Goal: Task Accomplishment & Management: Complete application form

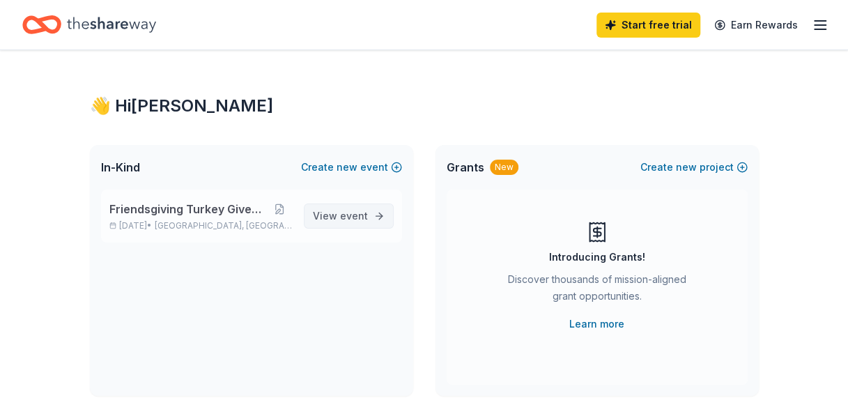
click at [321, 223] on span "View event" at bounding box center [340, 216] width 55 height 17
click at [357, 221] on span "event" at bounding box center [354, 216] width 28 height 12
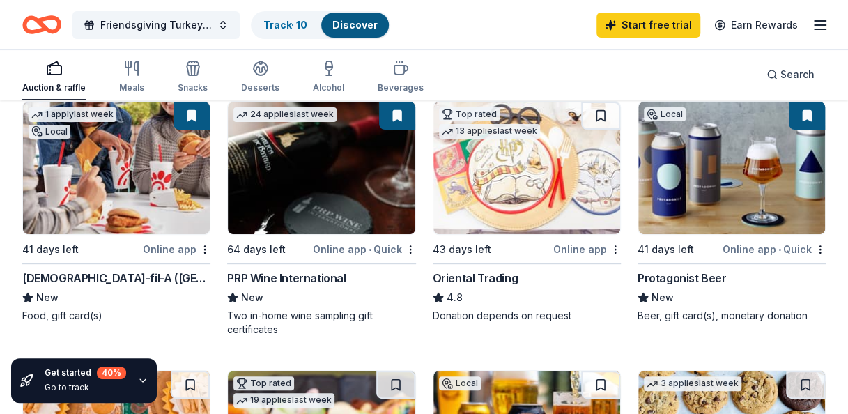
scroll to position [209, 0]
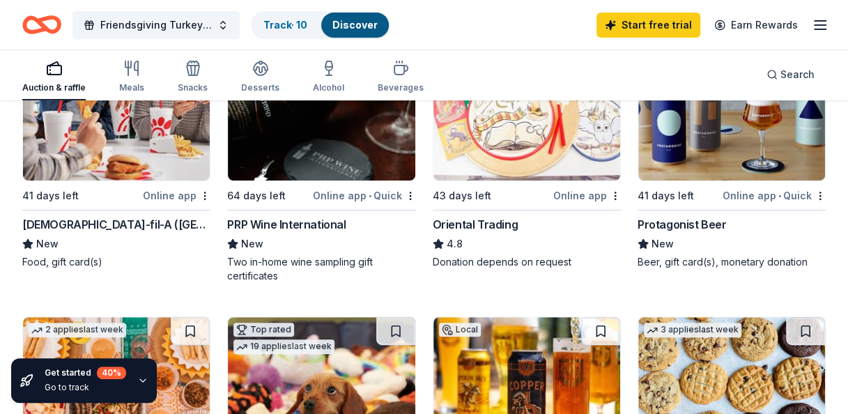
click at [187, 188] on div "Online app" at bounding box center [177, 195] width 68 height 17
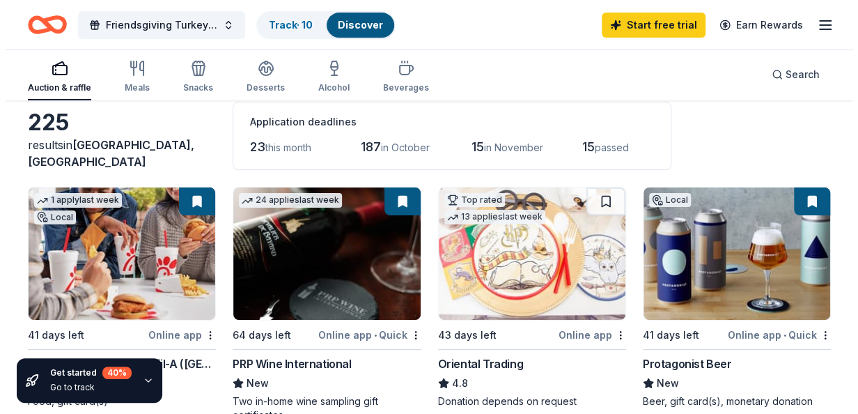
scroll to position [0, 0]
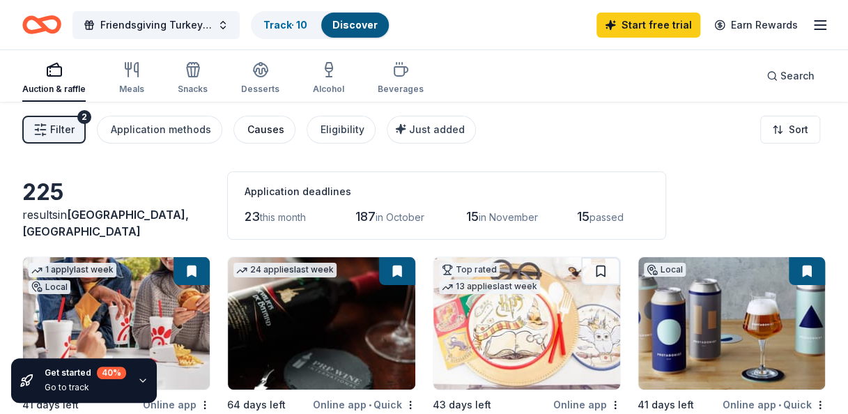
click at [255, 131] on div "Causes" at bounding box center [265, 129] width 37 height 17
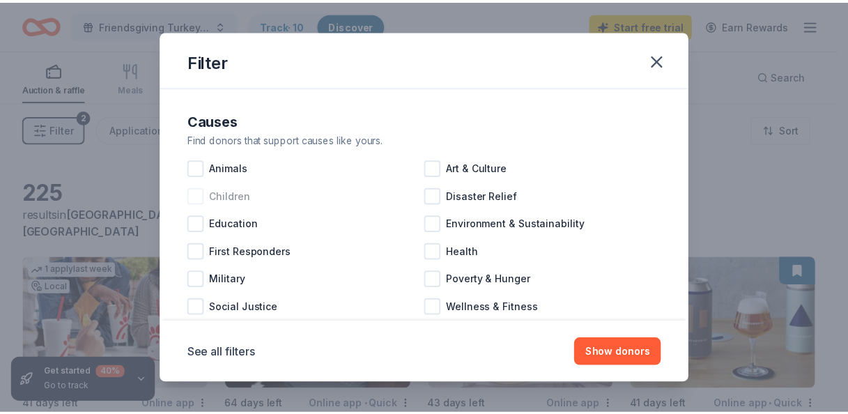
scroll to position [32, 0]
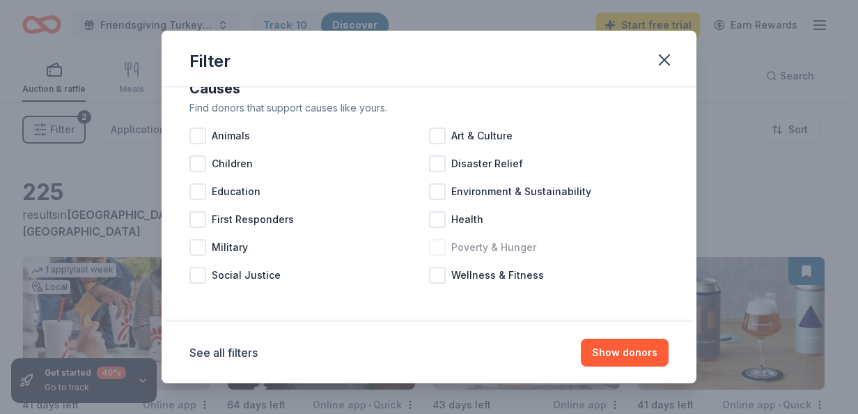
click at [435, 248] on div at bounding box center [437, 247] width 17 height 17
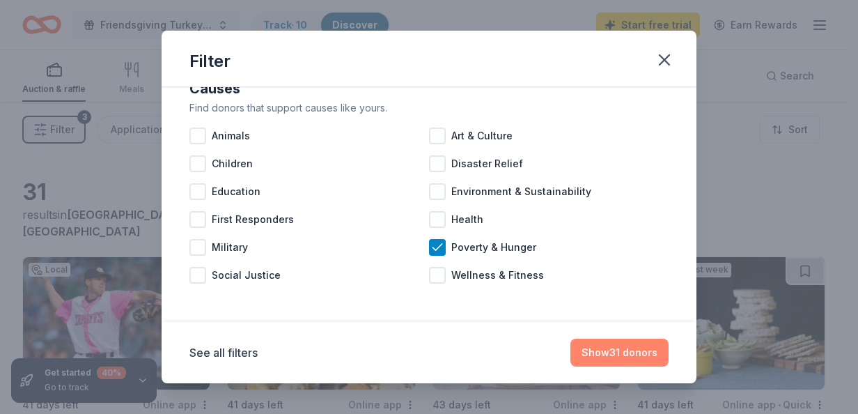
click at [612, 345] on button "Show 31 donors" at bounding box center [619, 352] width 98 height 28
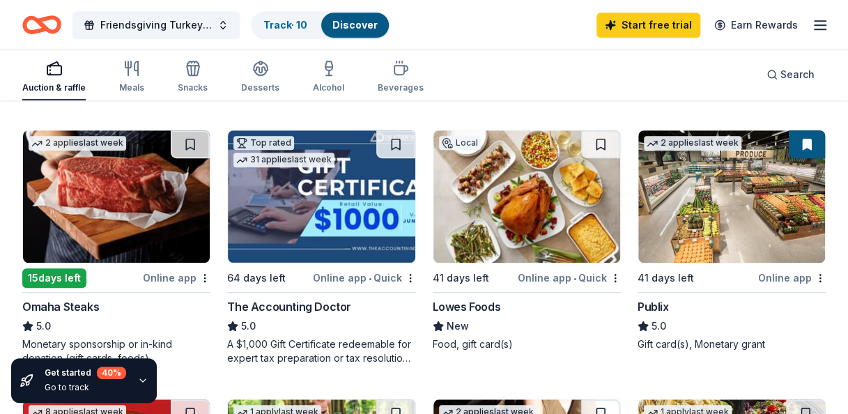
scroll to position [418, 0]
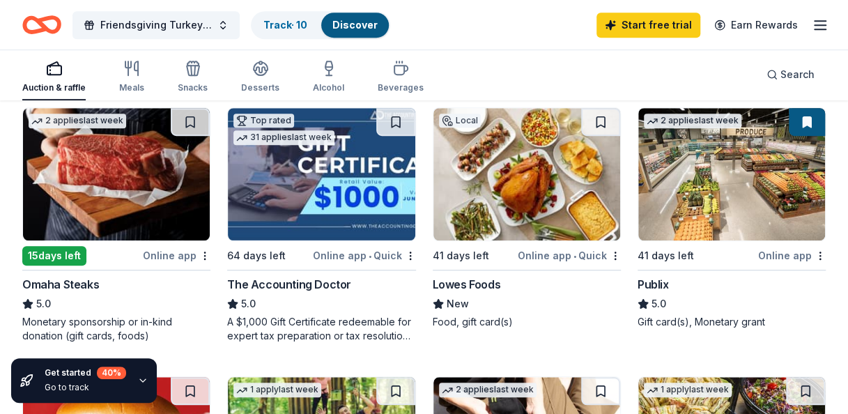
click at [697, 237] on img at bounding box center [731, 174] width 187 height 132
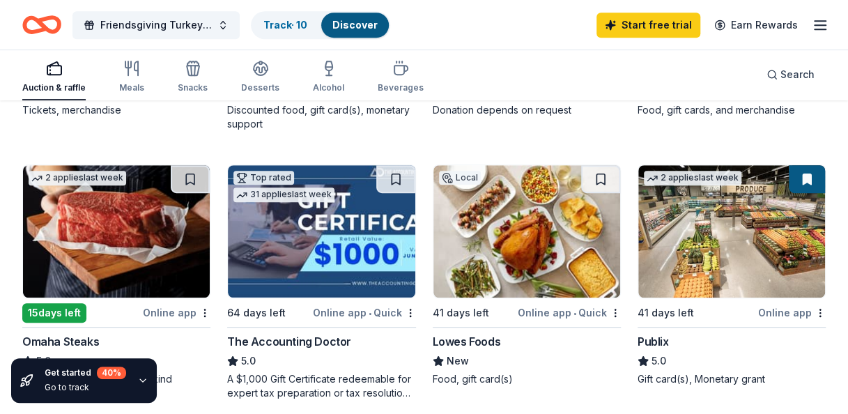
scroll to position [348, 0]
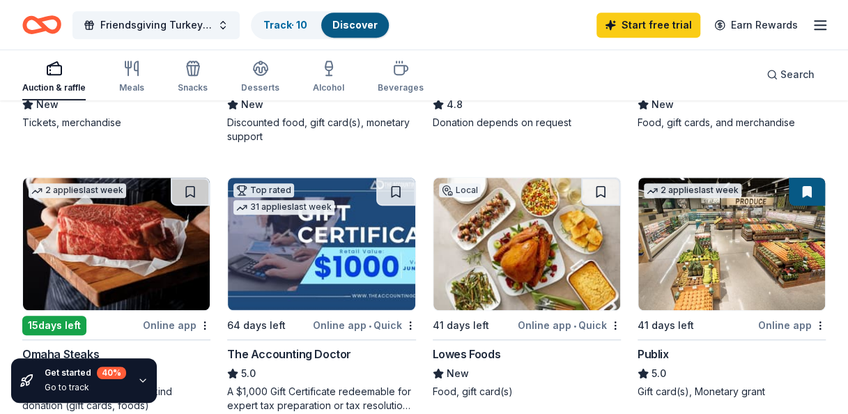
click at [519, 265] on img at bounding box center [526, 244] width 187 height 132
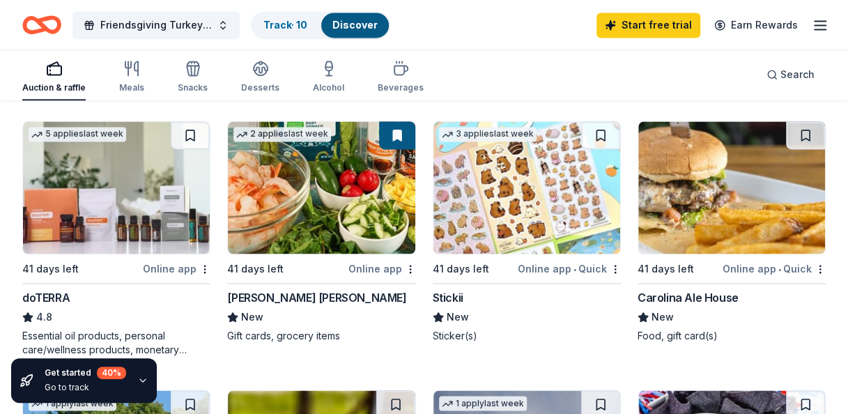
scroll to position [975, 0]
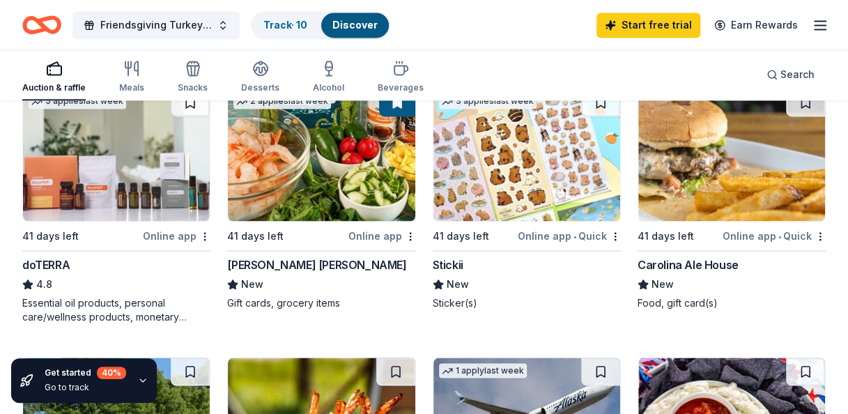
click at [332, 189] on img at bounding box center [321, 154] width 187 height 132
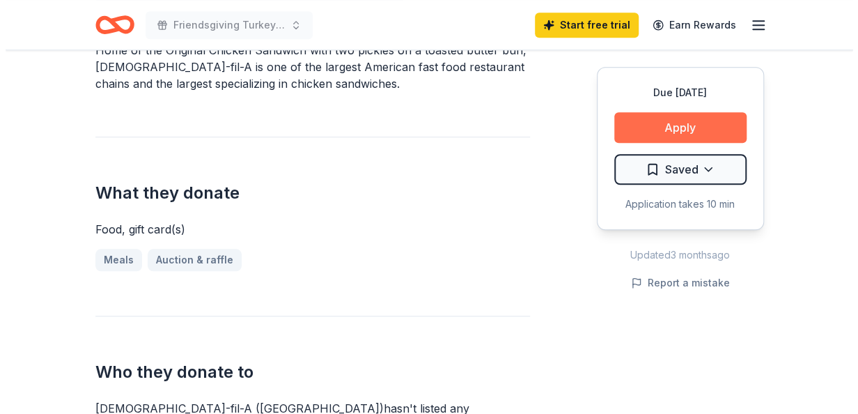
scroll to position [418, 0]
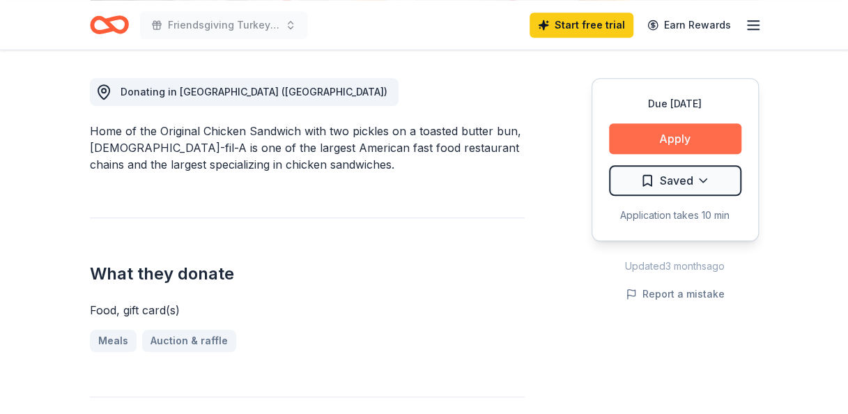
click at [678, 123] on button "Apply" at bounding box center [675, 138] width 132 height 31
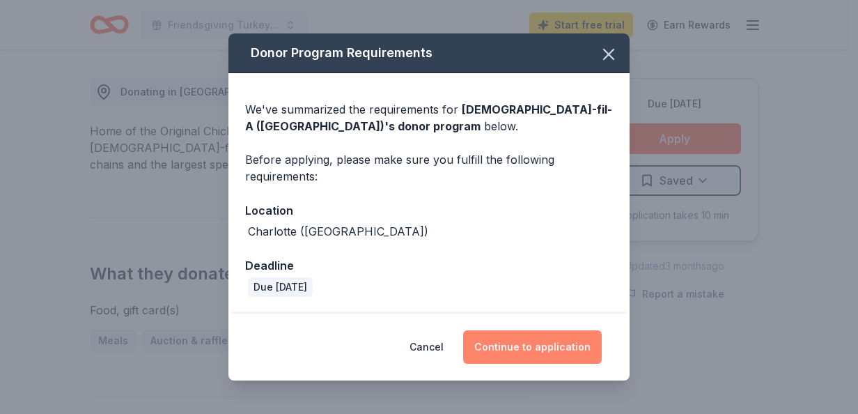
click at [510, 347] on button "Continue to application" at bounding box center [532, 346] width 139 height 33
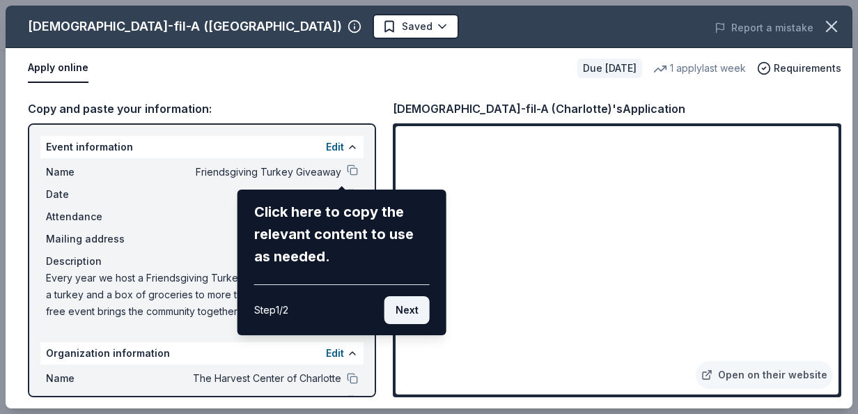
click at [412, 312] on button "Next" at bounding box center [406, 310] width 45 height 28
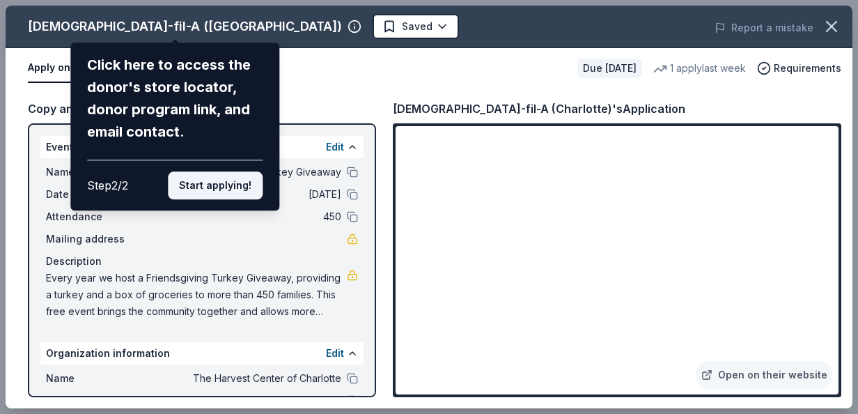
click at [210, 188] on button "Start applying!" at bounding box center [215, 185] width 95 height 28
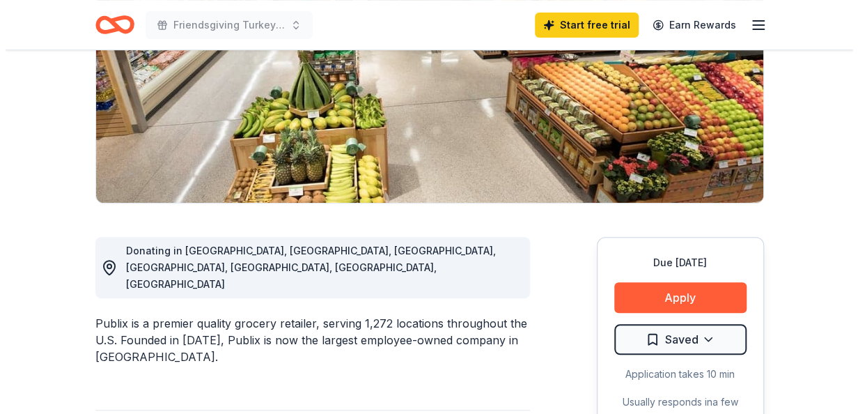
scroll to position [348, 0]
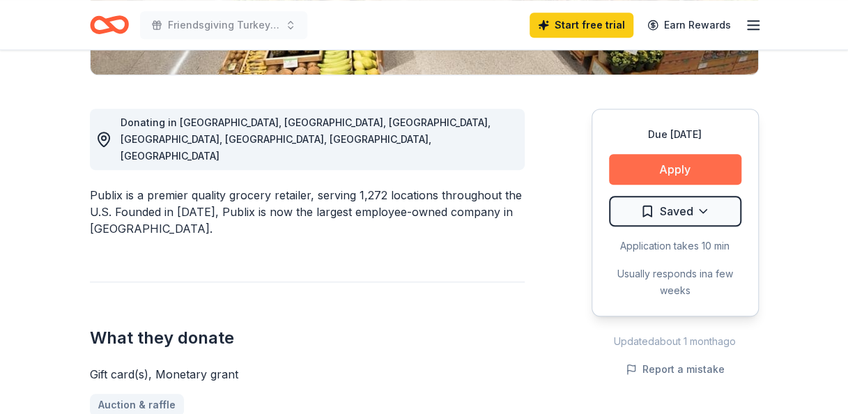
click at [672, 157] on button "Apply" at bounding box center [675, 169] width 132 height 31
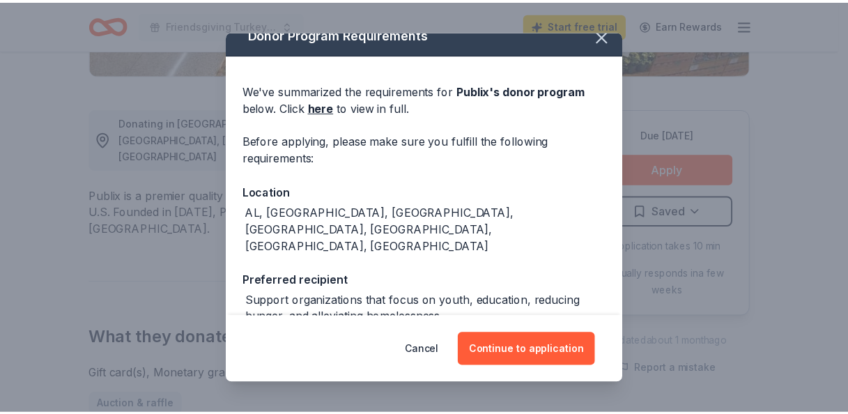
scroll to position [0, 0]
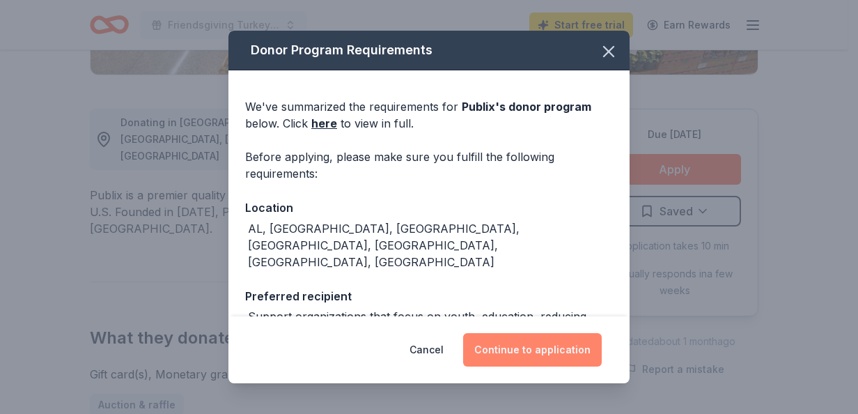
click at [512, 356] on button "Continue to application" at bounding box center [532, 349] width 139 height 33
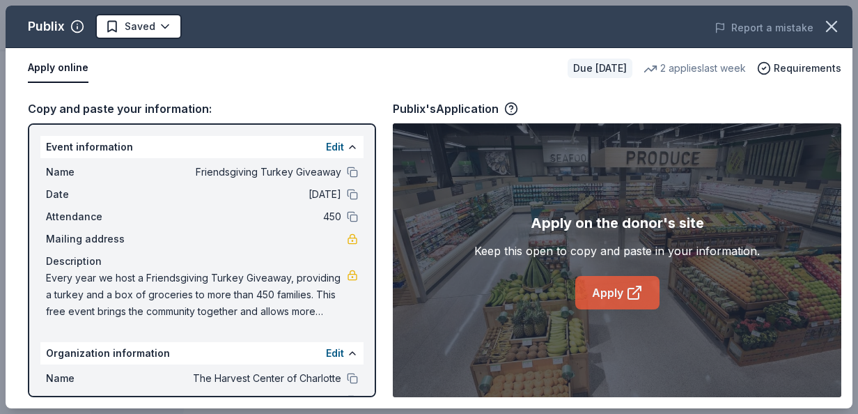
click at [614, 298] on link "Apply" at bounding box center [617, 292] width 84 height 33
click at [593, 290] on link "Apply" at bounding box center [617, 292] width 84 height 33
click at [830, 22] on icon "button" at bounding box center [832, 27] width 20 height 20
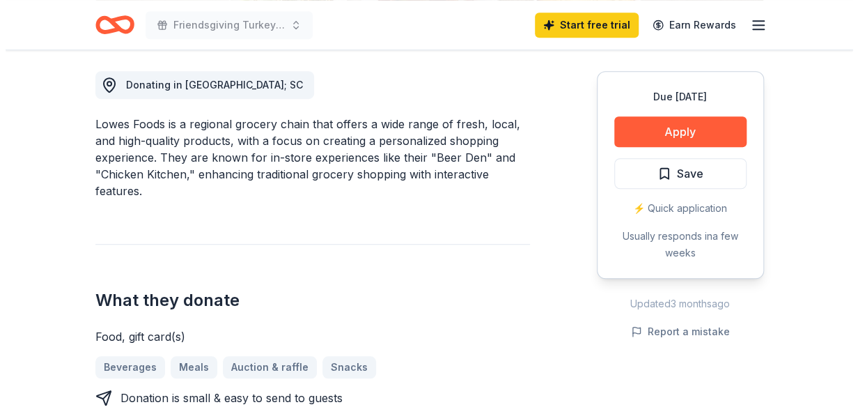
scroll to position [418, 0]
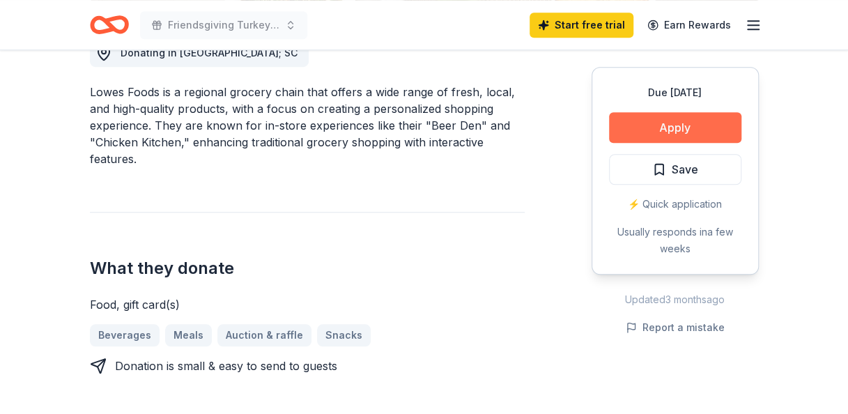
click at [673, 137] on button "Apply" at bounding box center [675, 127] width 132 height 31
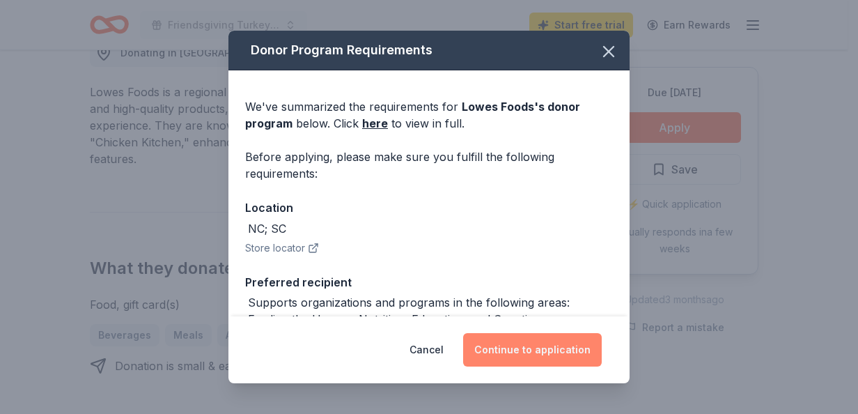
click at [535, 357] on button "Continue to application" at bounding box center [532, 349] width 139 height 33
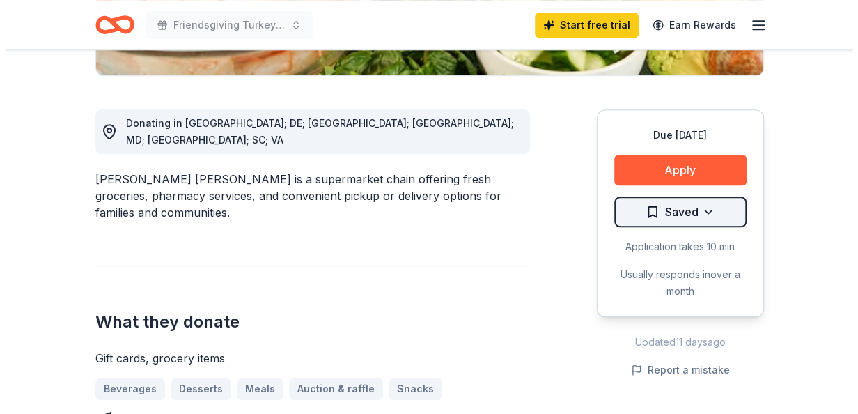
scroll to position [348, 0]
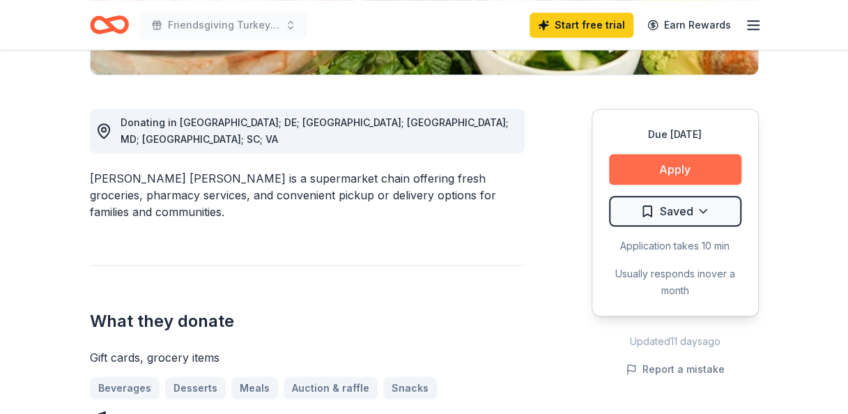
click at [672, 166] on button "Apply" at bounding box center [675, 169] width 132 height 31
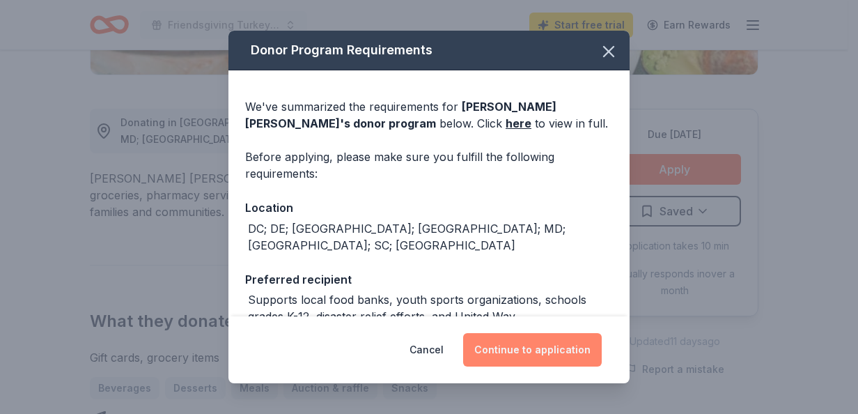
click at [491, 354] on button "Continue to application" at bounding box center [532, 349] width 139 height 33
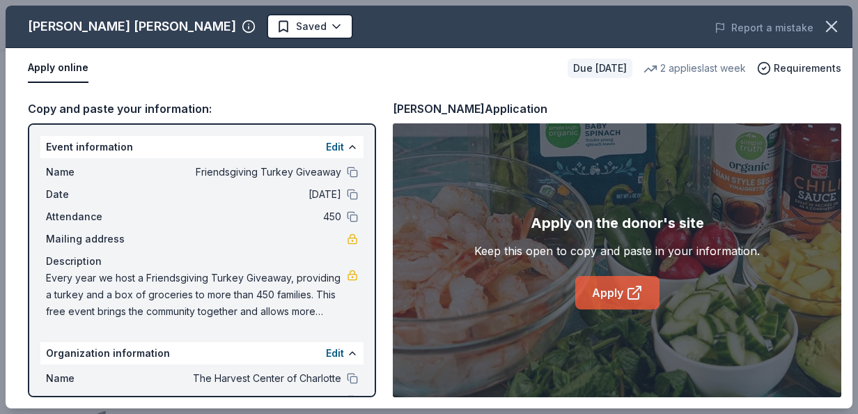
click at [602, 287] on link "Apply" at bounding box center [617, 292] width 84 height 33
